Goal: Find contact information: Find contact information

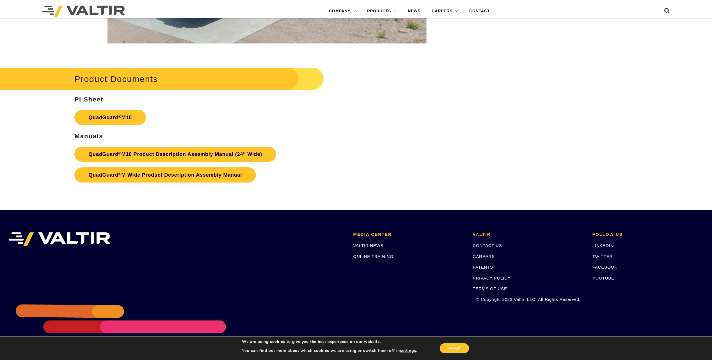
scroll to position [2503, 0]
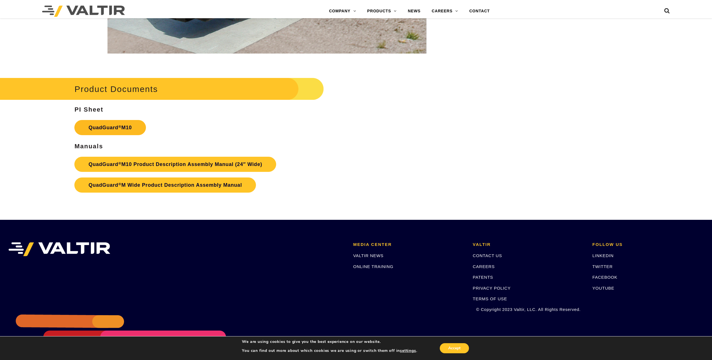
click at [119, 124] on link "QuadGuard ® M10" at bounding box center [109, 127] width 71 height 15
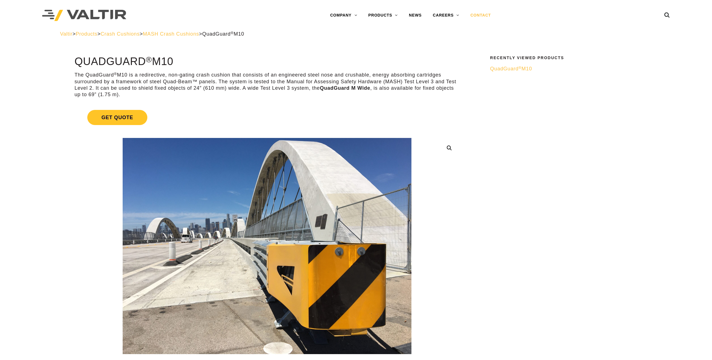
click at [486, 16] on link "CONTACT" at bounding box center [481, 15] width 32 height 11
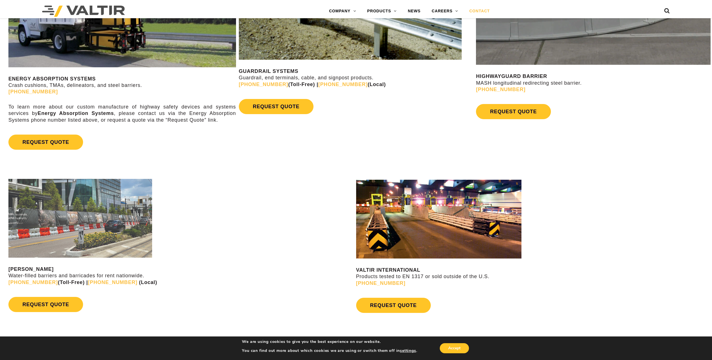
scroll to position [477, 0]
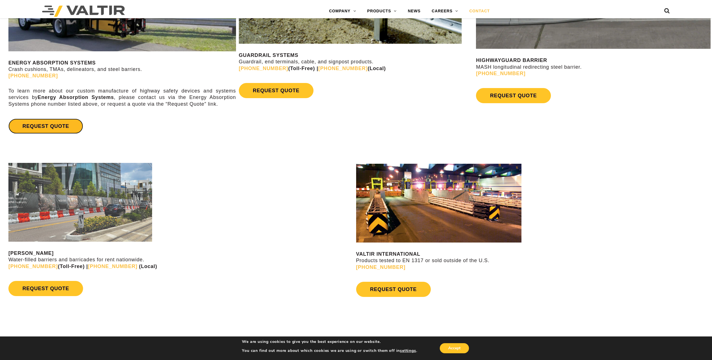
click at [56, 126] on link "REQUEST QUOTE" at bounding box center [45, 126] width 75 height 15
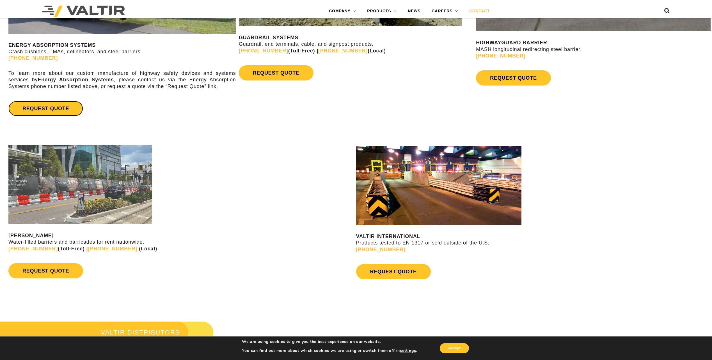
scroll to position [617, 0]
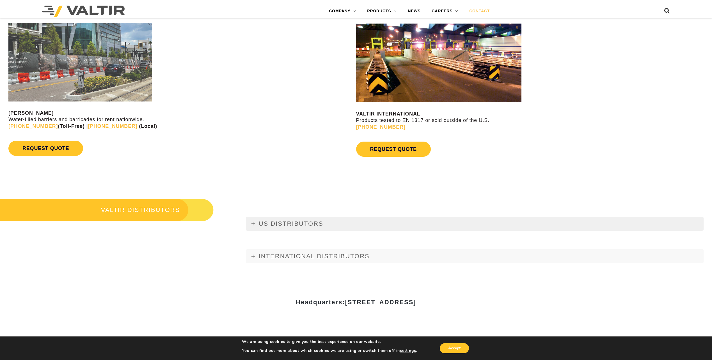
click at [252, 222] on icon at bounding box center [252, 223] width 3 height 3
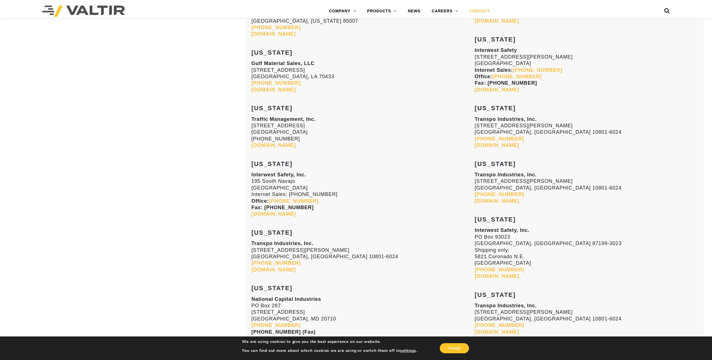
scroll to position [982, 0]
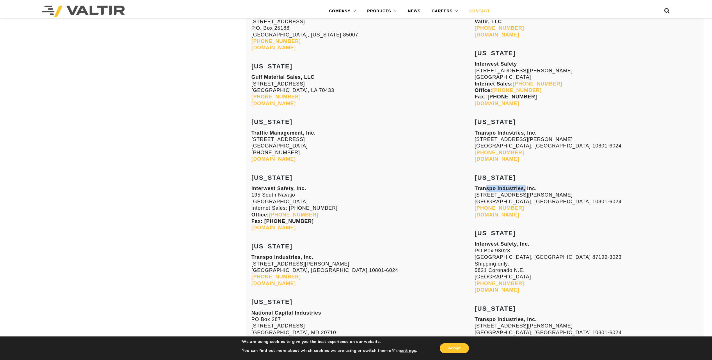
drag, startPoint x: 526, startPoint y: 187, endPoint x: 484, endPoint y: 189, distance: 42.2
click at [484, 189] on strong "Transpo Industries, Inc." at bounding box center [506, 189] width 62 height 6
click at [482, 188] on strong "Transpo Industries, Inc." at bounding box center [506, 189] width 62 height 6
drag, startPoint x: 478, startPoint y: 180, endPoint x: 511, endPoint y: 181, distance: 33.1
click at [511, 181] on strong "NEW JERSEY" at bounding box center [495, 177] width 41 height 7
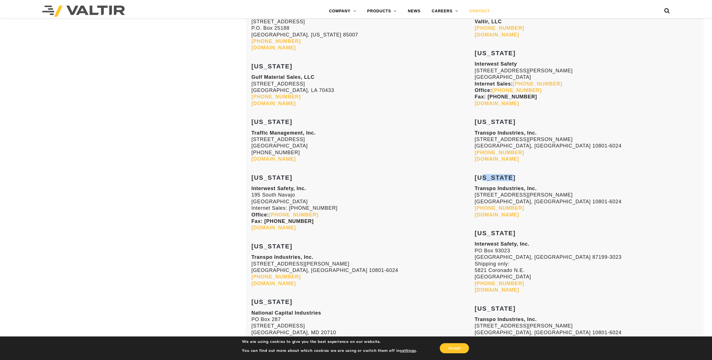
click at [511, 181] on strong "NEW JERSEY" at bounding box center [495, 177] width 41 height 7
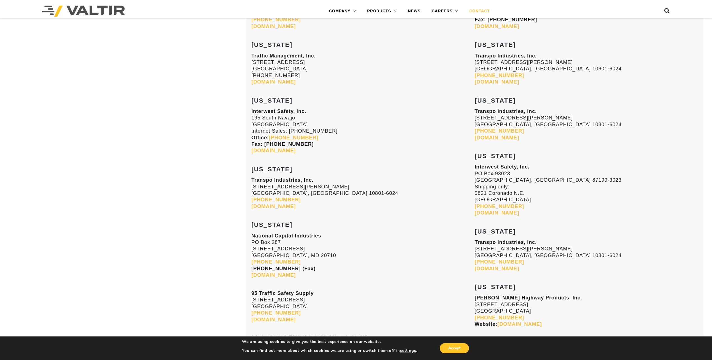
scroll to position [1008, 0]
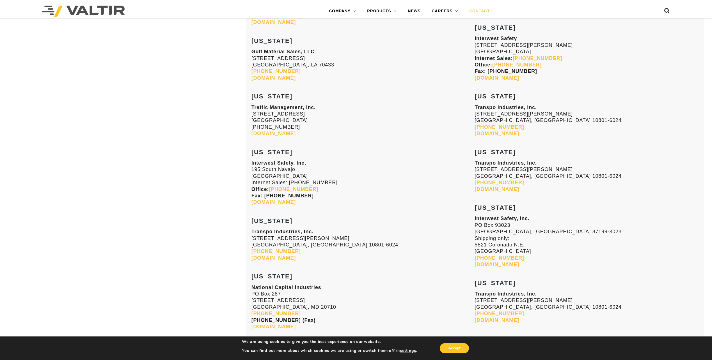
click at [487, 188] on link "transpo.com" at bounding box center [497, 190] width 44 height 6
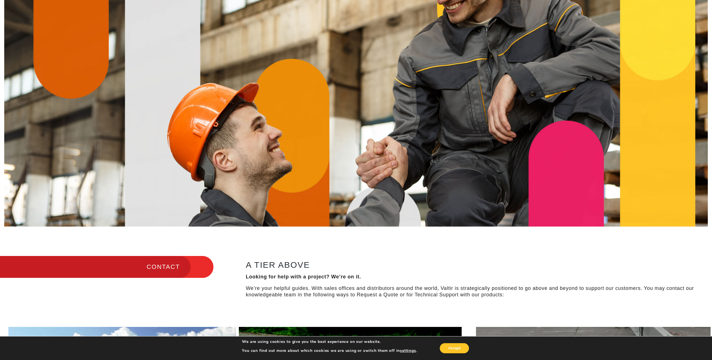
scroll to position [0, 0]
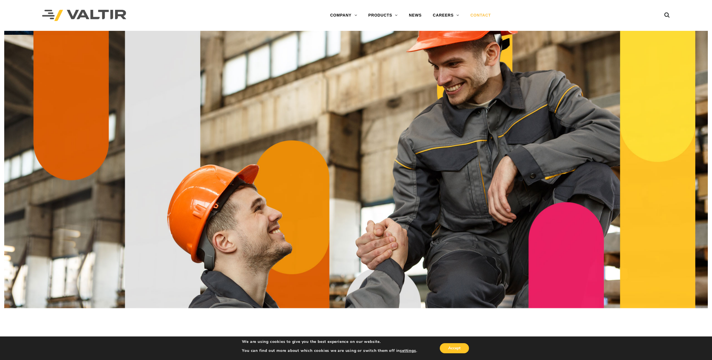
click at [473, 15] on link "CONTACT" at bounding box center [481, 15] width 32 height 11
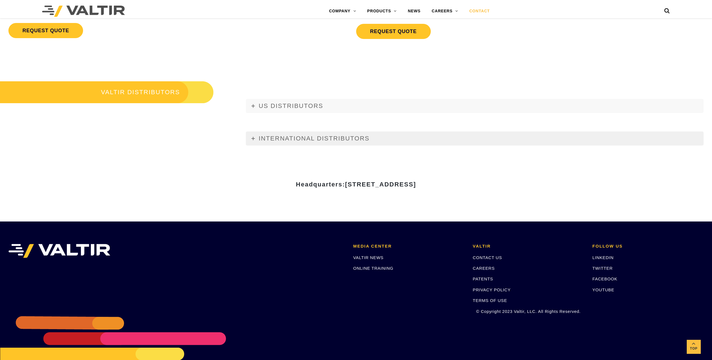
scroll to position [765, 0]
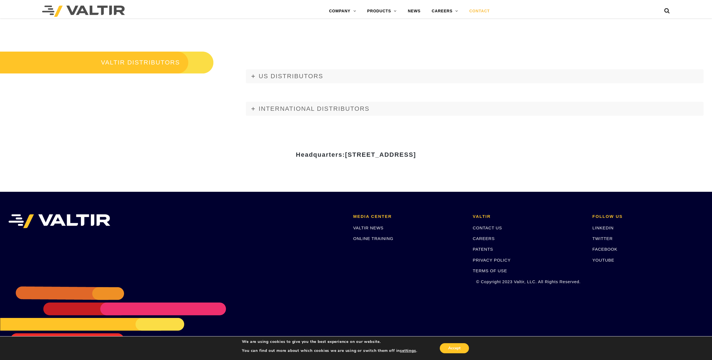
click at [177, 63] on h3 "VALTIR DISTRIBUTORS" at bounding box center [107, 63] width 214 height 24
click at [261, 77] on span "US DISTRIBUTORS" at bounding box center [291, 76] width 65 height 7
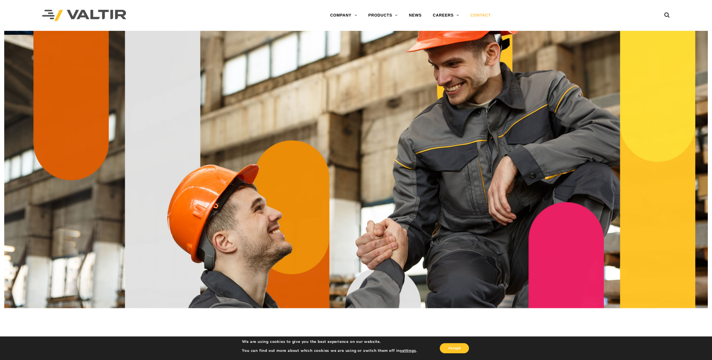
click at [479, 15] on link "CONTACT" at bounding box center [481, 15] width 32 height 11
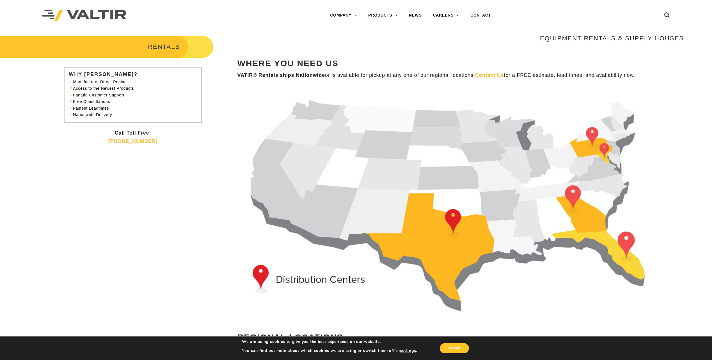
click at [584, 39] on h3 "EQUIPMENT RENTALS & SUPPLY HOUSES" at bounding box center [460, 38] width 446 height 7
click at [345, 22] on link "ABOUT [PERSON_NAME]" at bounding box center [359, 26] width 70 height 11
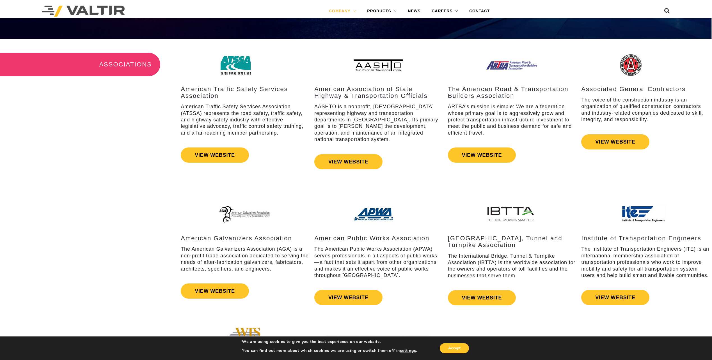
scroll to position [642, 0]
